Goal: Complete application form: Complete application form

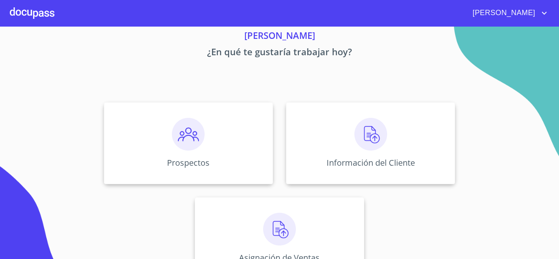
scroll to position [16, 0]
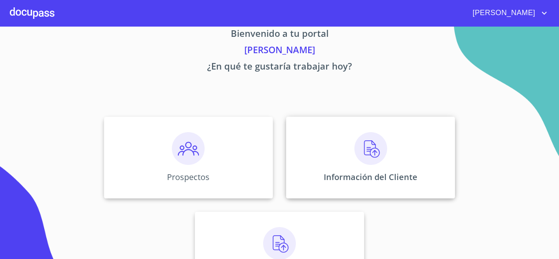
click at [365, 151] on img at bounding box center [371, 148] width 33 height 33
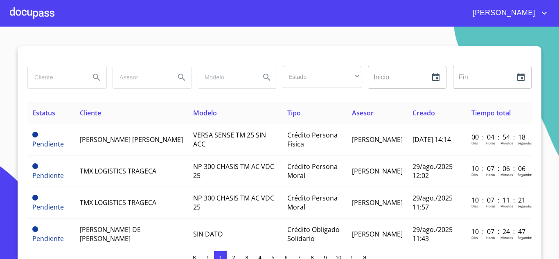
click at [43, 79] on input "search" at bounding box center [56, 77] width 56 height 22
type input "[PERSON_NAME]"
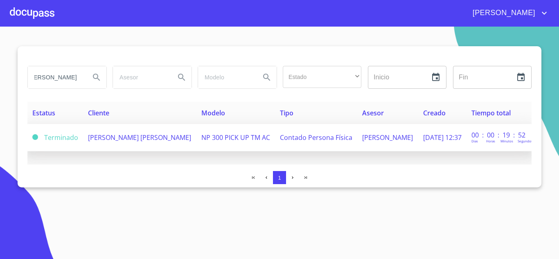
click at [111, 138] on span "[PERSON_NAME] [PERSON_NAME]" at bounding box center [139, 137] width 103 height 9
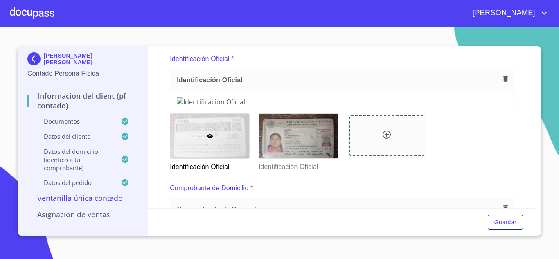
scroll to position [82, 0]
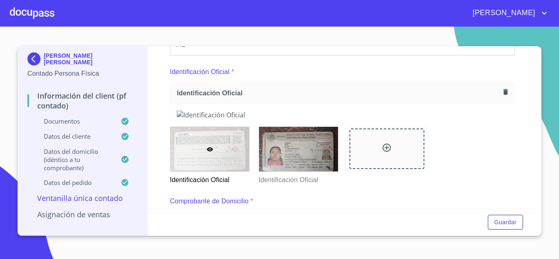
click at [504, 93] on icon "button" at bounding box center [506, 92] width 5 height 6
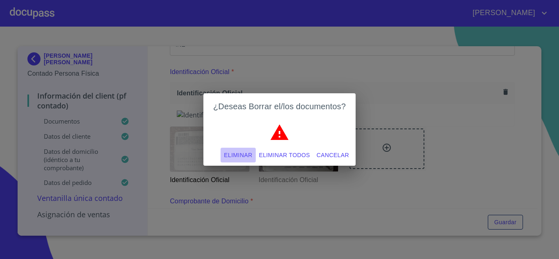
click at [228, 156] on span "Eliminar" at bounding box center [238, 155] width 28 height 10
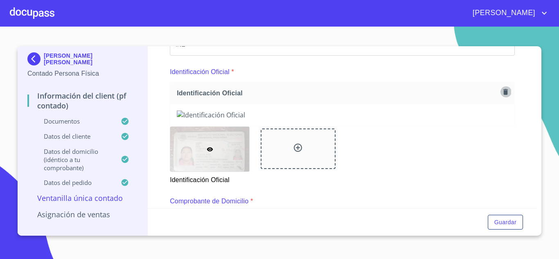
click at [504, 94] on icon "button" at bounding box center [506, 92] width 5 height 6
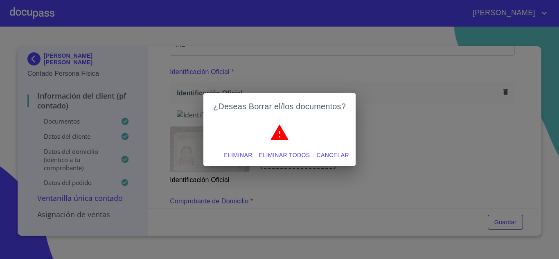
click at [237, 156] on span "Eliminar" at bounding box center [238, 155] width 28 height 10
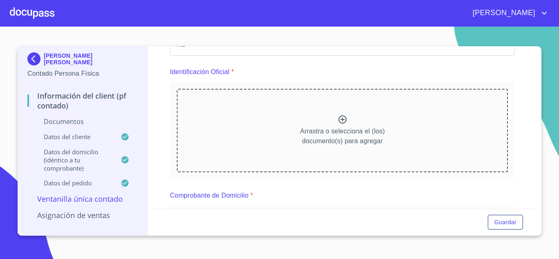
click at [339, 120] on icon at bounding box center [343, 119] width 8 height 8
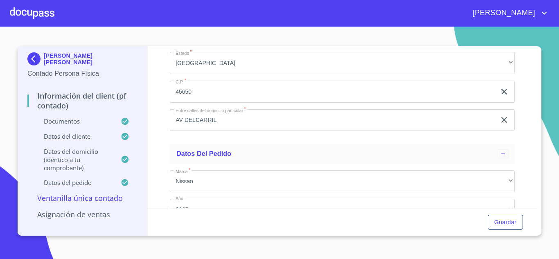
scroll to position [2006, 0]
